Goal: Task Accomplishment & Management: Use online tool/utility

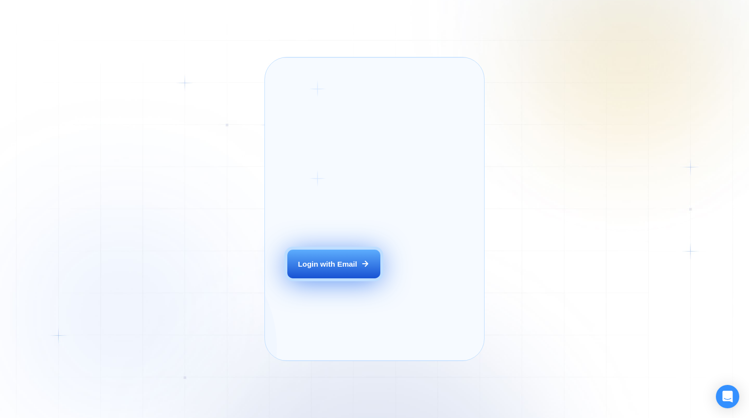
click at [316, 279] on button "Login with Email" at bounding box center [333, 264] width 92 height 29
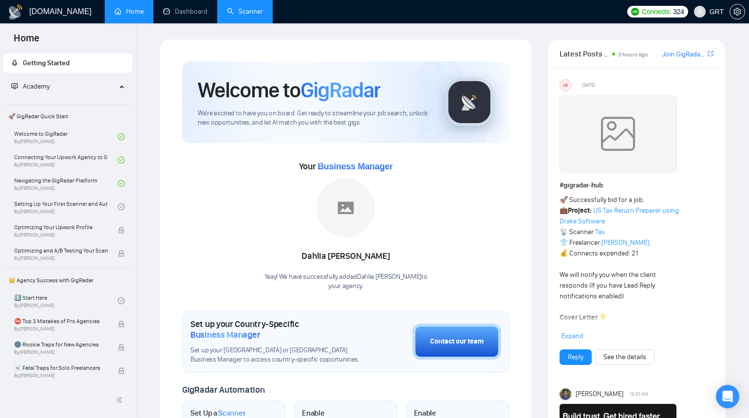
click at [246, 14] on link "Scanner" at bounding box center [245, 11] width 36 height 8
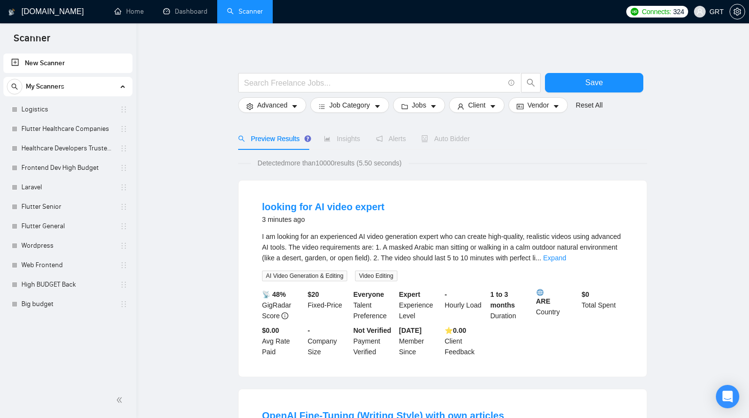
click at [37, 305] on link "Big budget" at bounding box center [67, 303] width 92 height 19
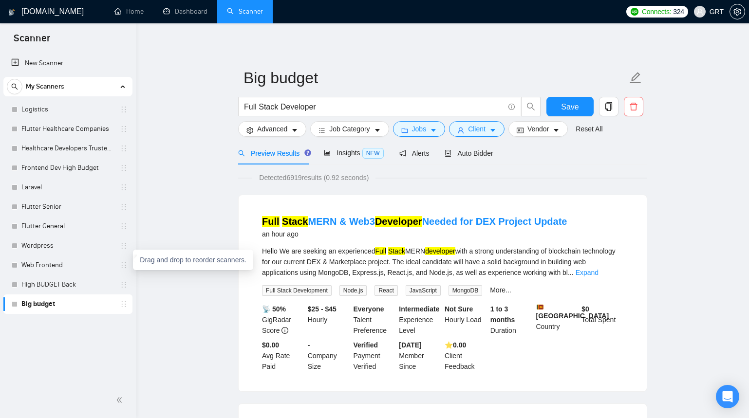
scroll to position [1, 0]
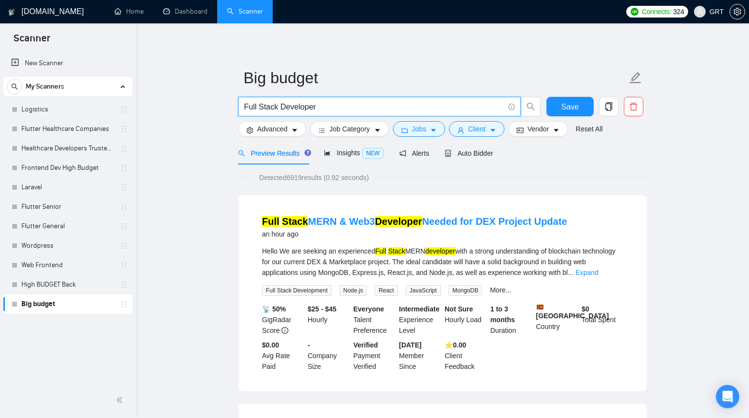
drag, startPoint x: 322, startPoint y: 107, endPoint x: 211, endPoint y: 94, distance: 111.2
paste input "Custom CMS Distributor Management"
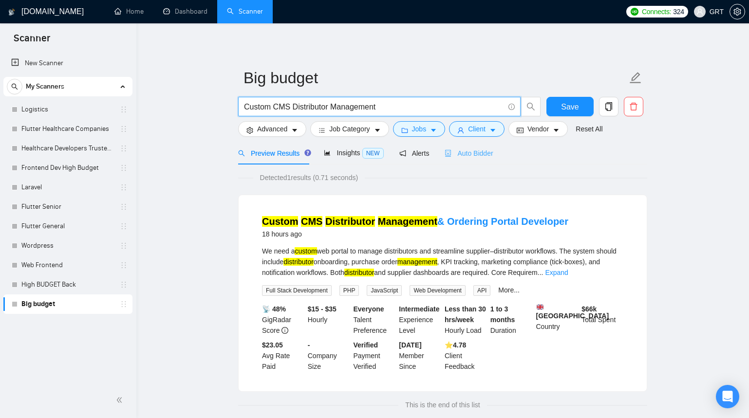
type input "Custom CMS Distributor Management"
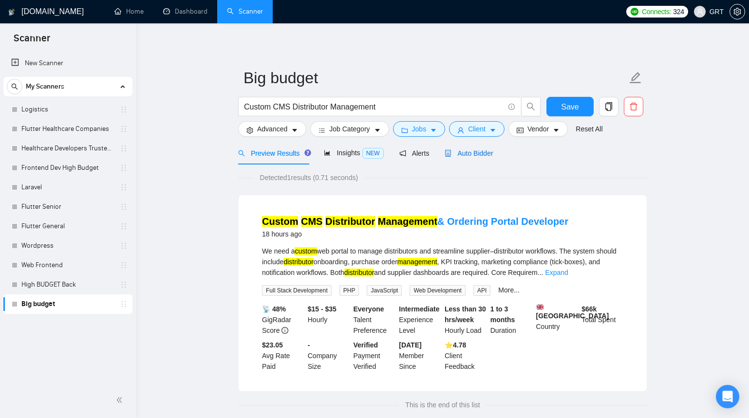
click at [473, 156] on span "Auto Bidder" at bounding box center [468, 153] width 48 height 8
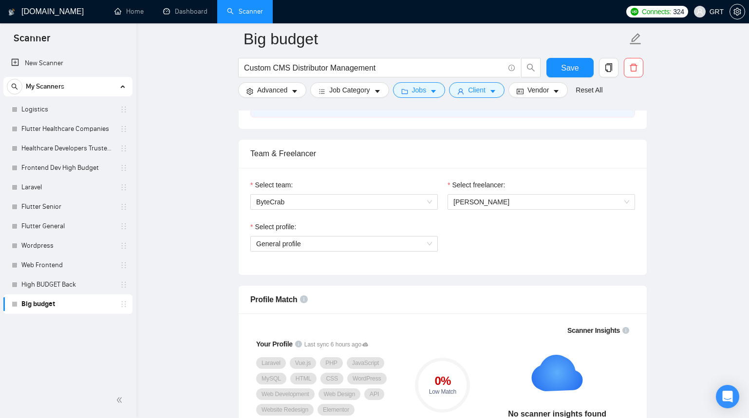
scroll to position [463, 0]
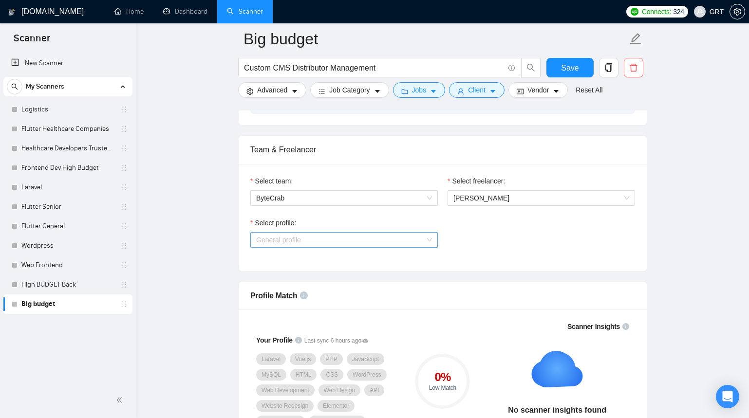
click at [429, 242] on span "General profile" at bounding box center [344, 240] width 176 height 15
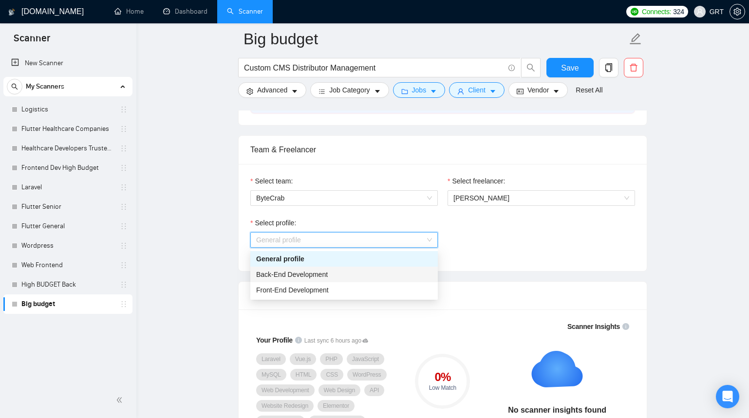
click at [355, 271] on div "Back-End Development" at bounding box center [344, 274] width 176 height 11
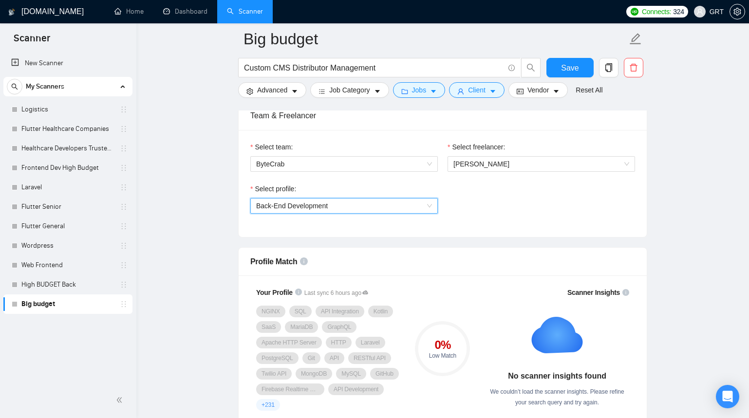
scroll to position [501, 0]
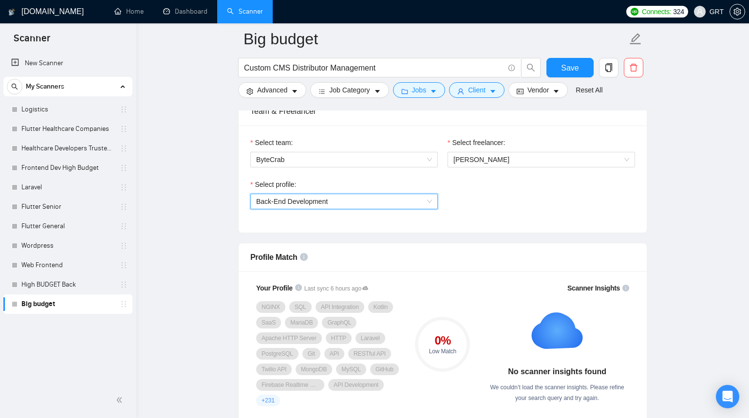
click at [431, 198] on span "Back-End Development" at bounding box center [344, 201] width 176 height 15
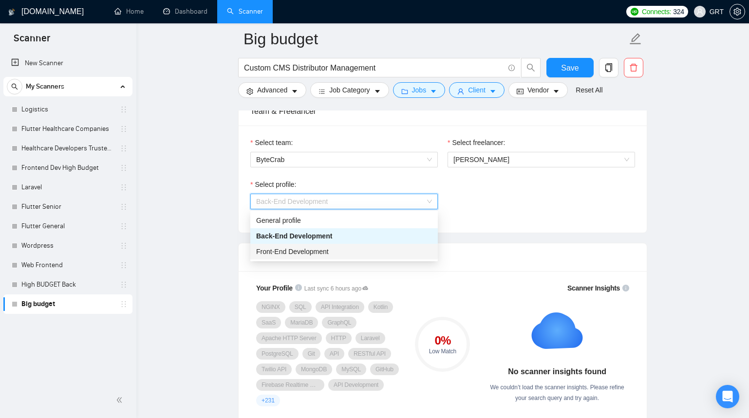
click at [314, 250] on span "Front-End Development" at bounding box center [292, 252] width 73 height 8
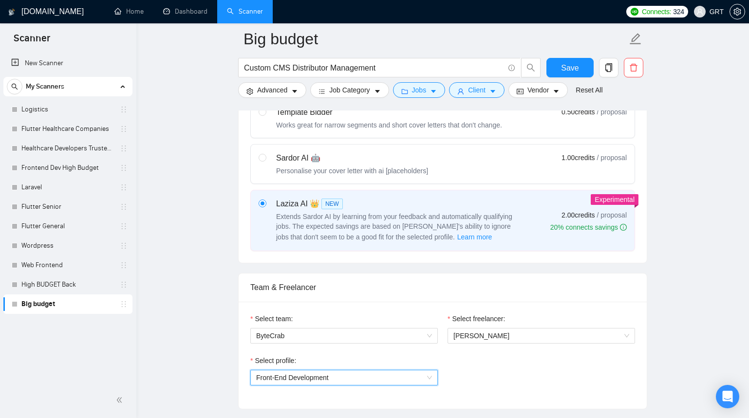
scroll to position [364, 0]
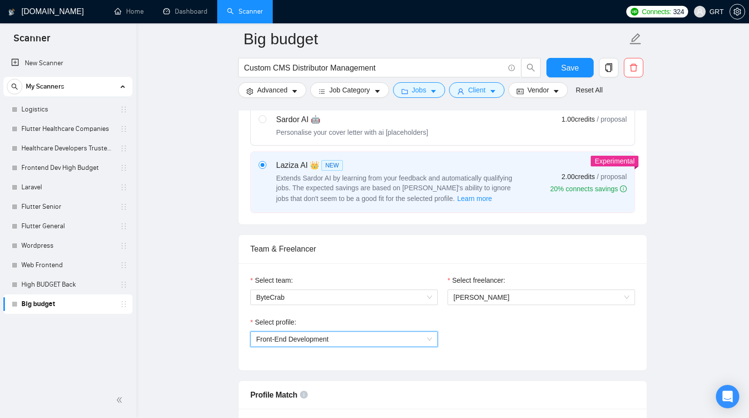
click at [293, 336] on span "Front-End Development" at bounding box center [292, 339] width 73 height 8
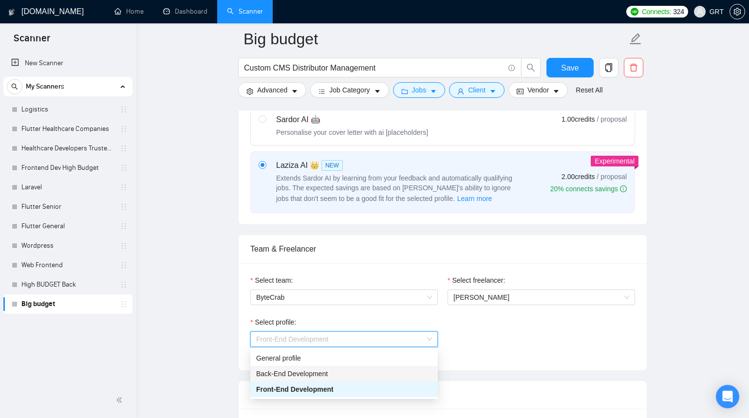
drag, startPoint x: 292, startPoint y: 368, endPoint x: 329, endPoint y: 371, distance: 37.1
click at [292, 368] on div "Back-End Development" at bounding box center [343, 374] width 187 height 16
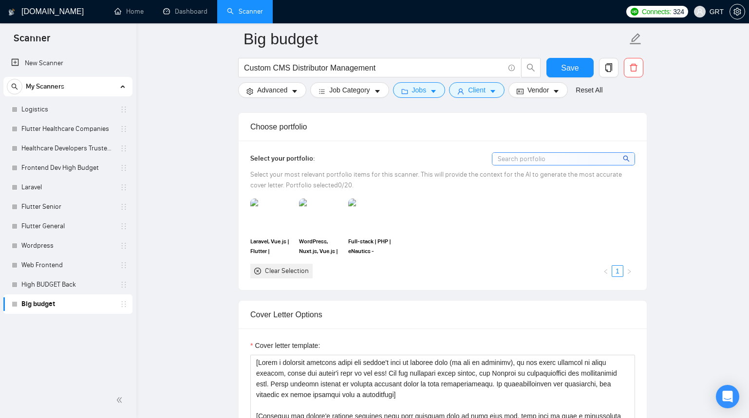
scroll to position [826, 0]
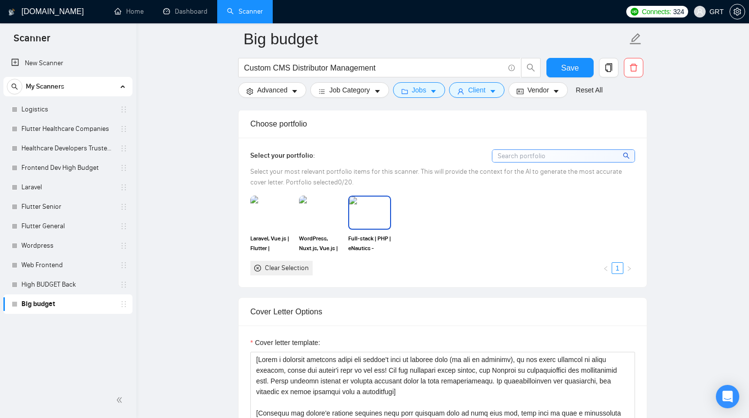
click at [358, 222] on img at bounding box center [369, 213] width 41 height 32
click at [265, 216] on img at bounding box center [271, 213] width 41 height 32
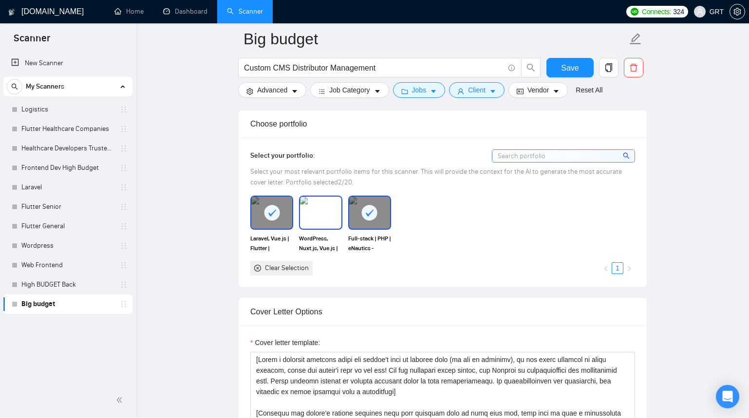
click at [308, 218] on img at bounding box center [320, 213] width 41 height 32
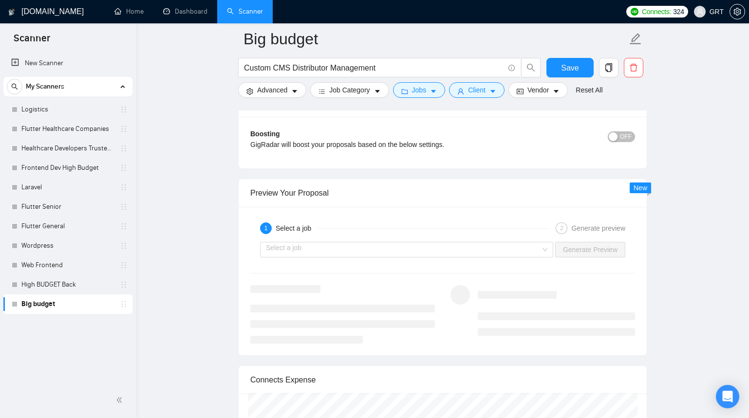
scroll to position [1738, 0]
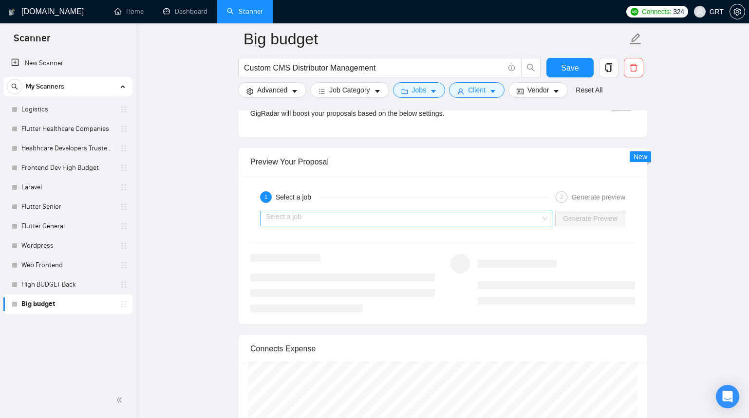
click at [397, 218] on input "search" at bounding box center [403, 218] width 275 height 15
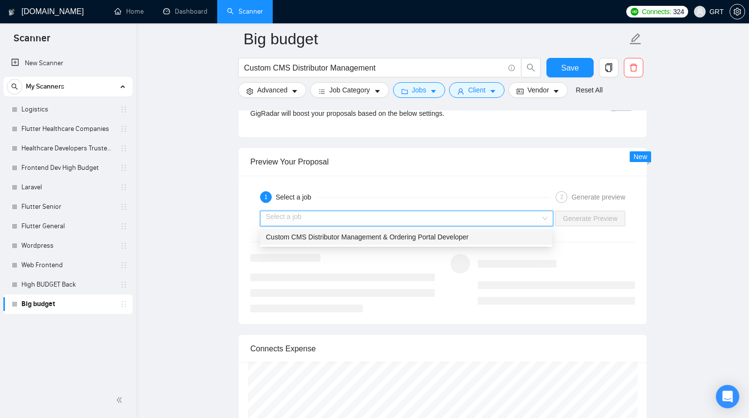
click at [383, 235] on span "Custom CMS Distributor Management & Ordering Portal Developer" at bounding box center [367, 237] width 202 height 8
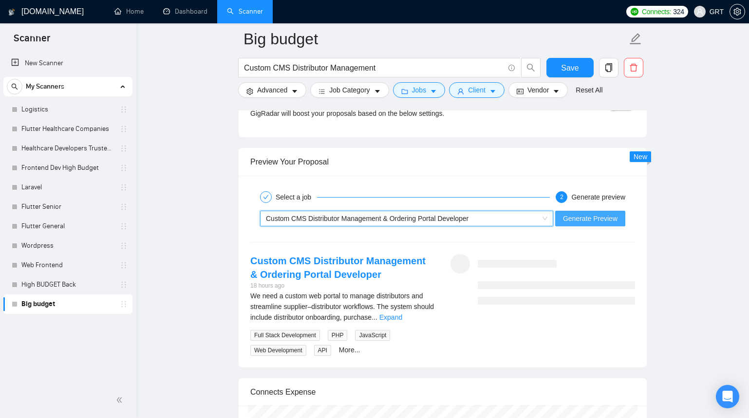
click at [578, 221] on span "Generate Preview" at bounding box center [590, 218] width 55 height 11
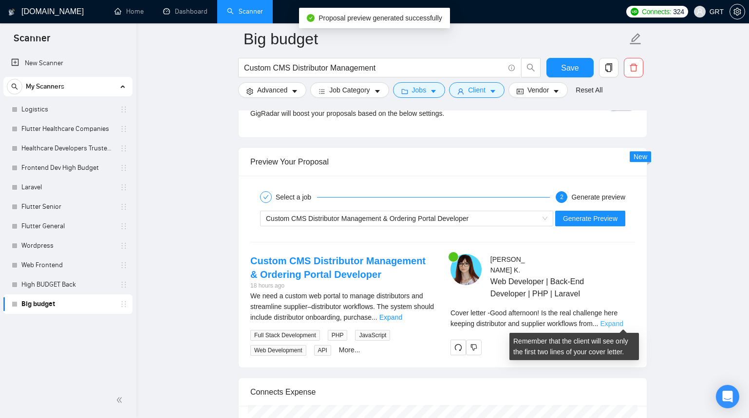
click at [623, 323] on link "Expand" at bounding box center [611, 324] width 23 height 8
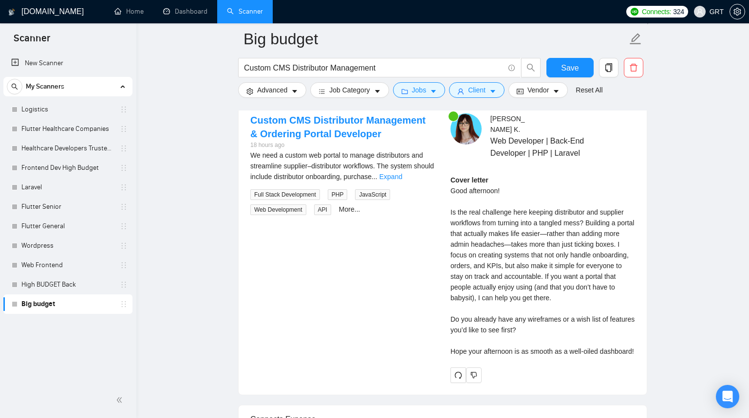
scroll to position [1879, 0]
